Goal: Navigation & Orientation: Find specific page/section

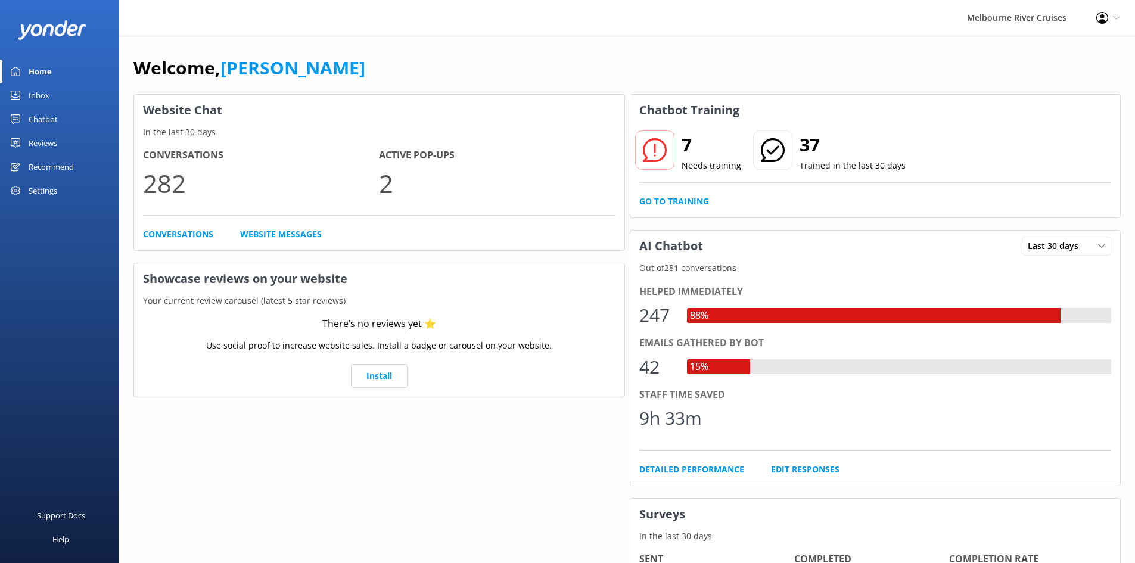
click at [49, 100] on link "Inbox" at bounding box center [59, 95] width 119 height 24
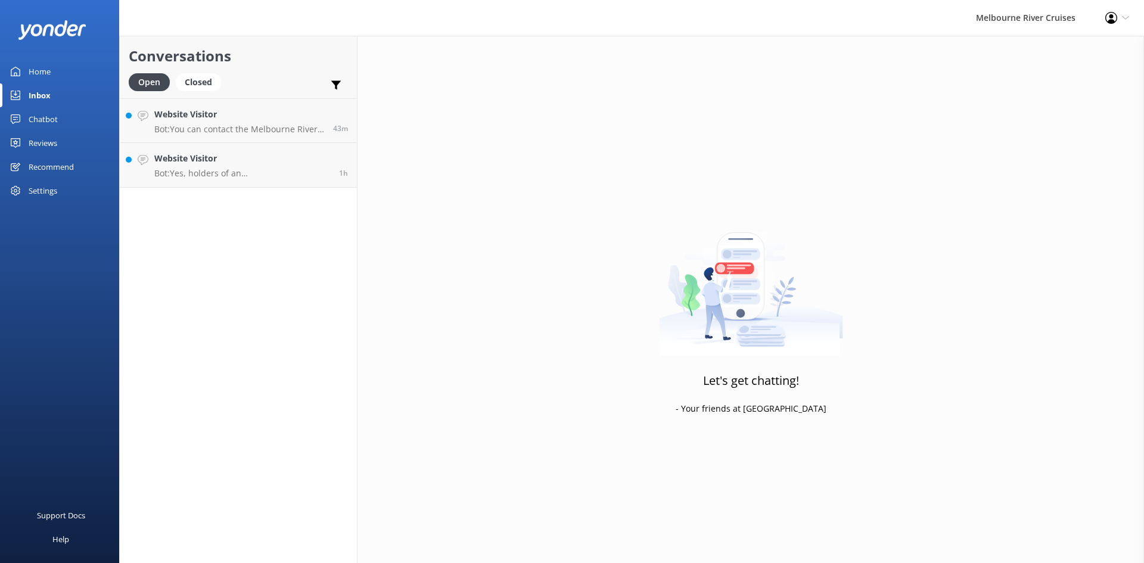
click at [46, 62] on div "Home" at bounding box center [40, 72] width 22 height 24
